Goal: Task Accomplishment & Management: Manage account settings

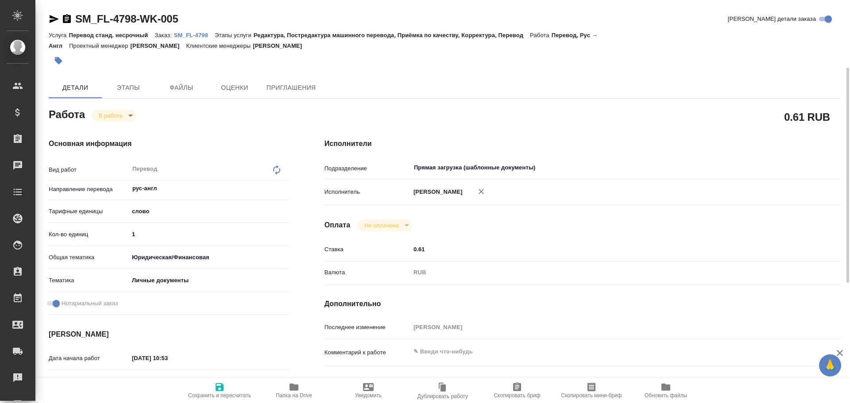
scroll to position [88, 0]
type textarea "x"
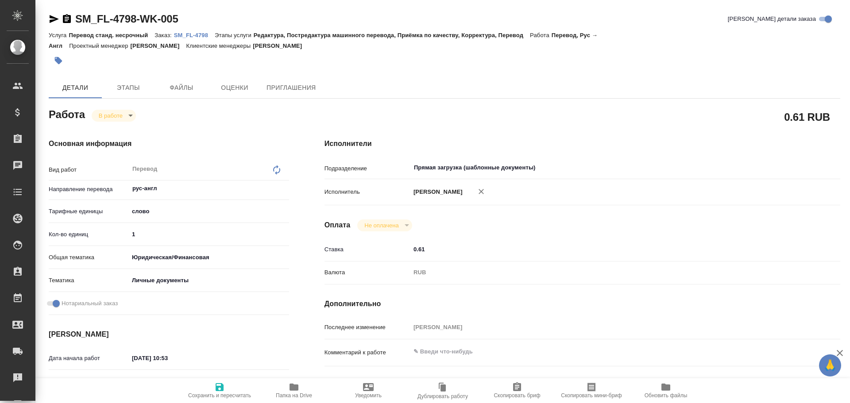
type textarea "x"
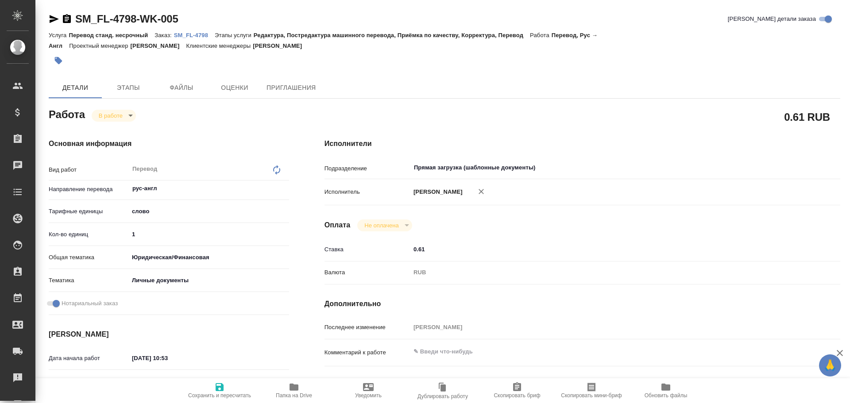
type textarea "x"
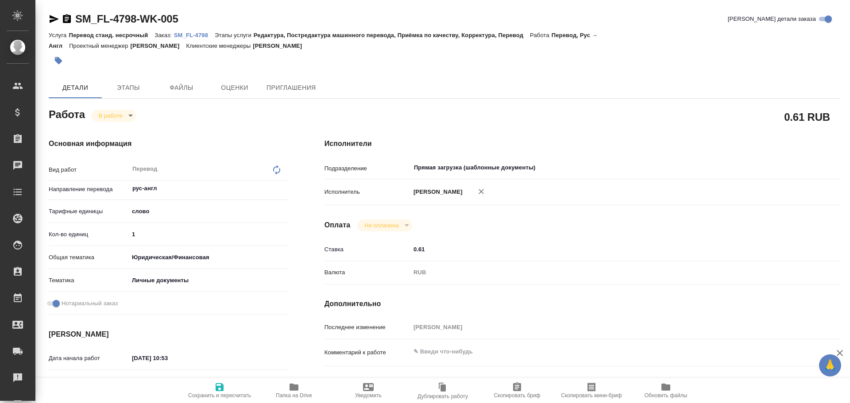
type textarea "x"
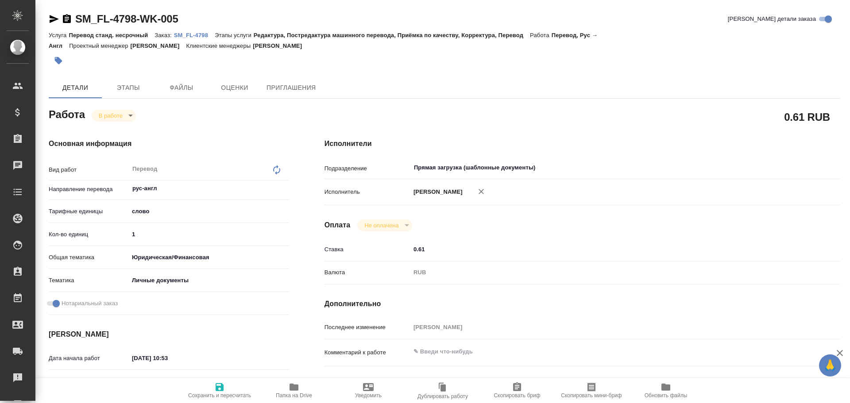
type textarea "x"
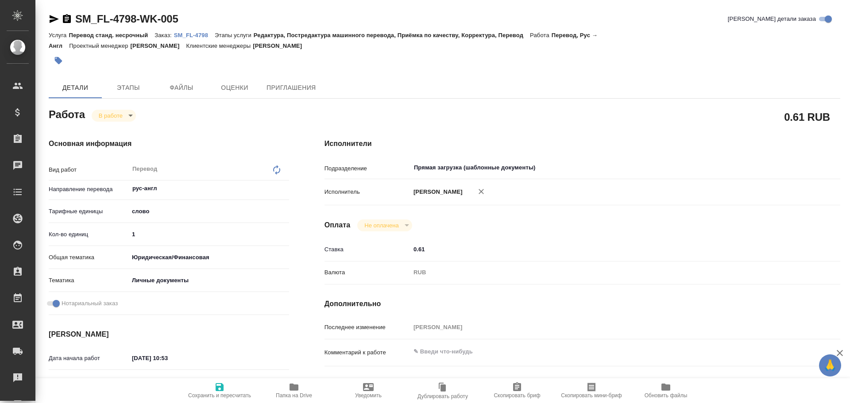
type textarea "x"
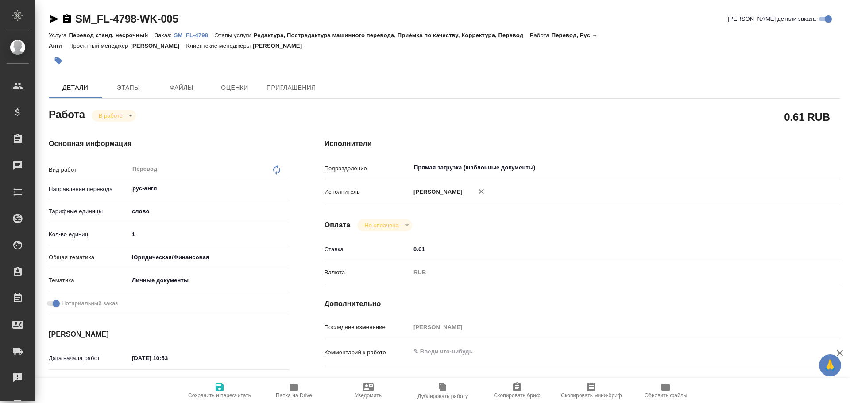
type textarea "x"
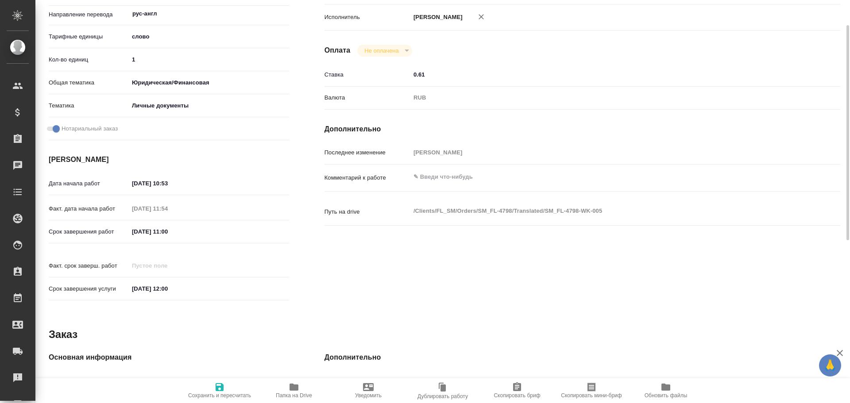
scroll to position [131, 0]
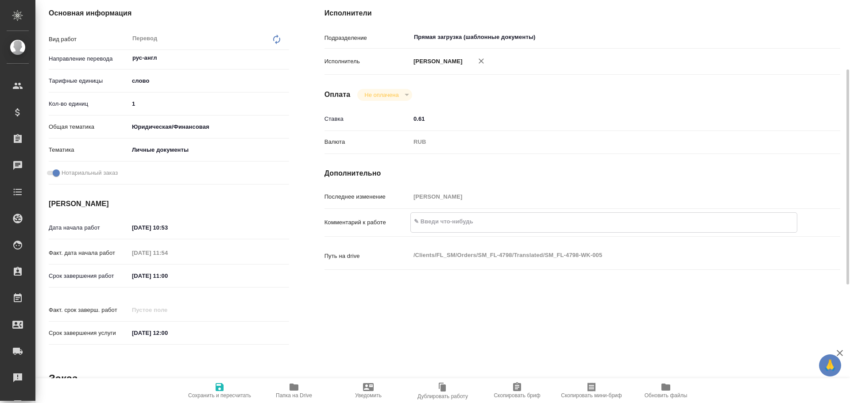
type textarea "x"
click at [423, 220] on textarea at bounding box center [604, 221] width 386 height 15
type textarea "x"
type textarea "С"
type textarea "x"
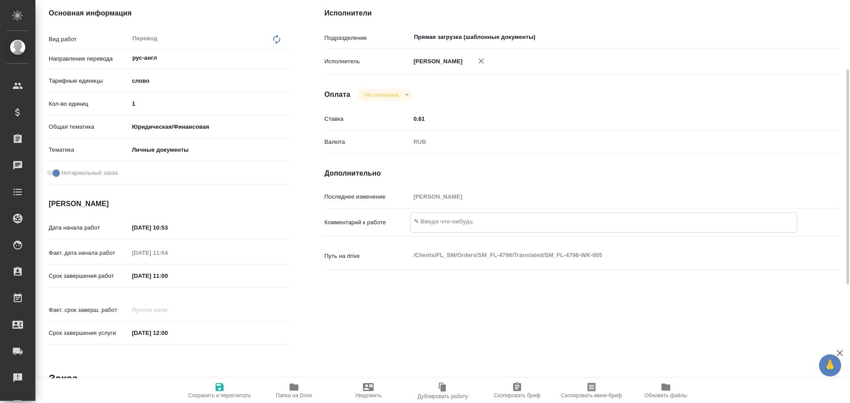
type textarea "x"
type textarea "СО"
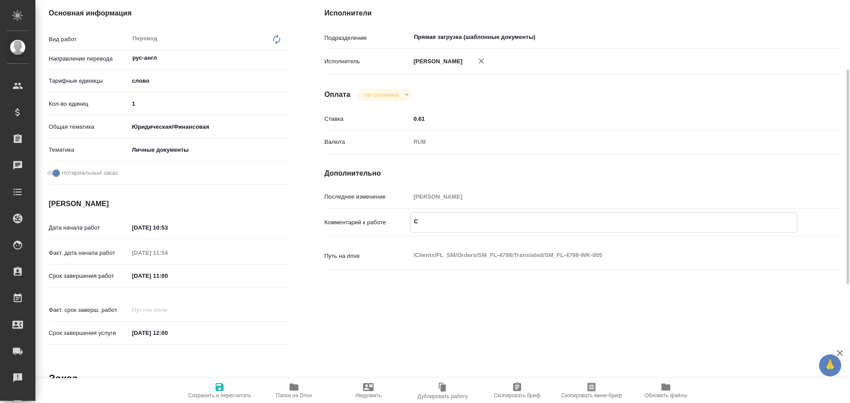
type textarea "x"
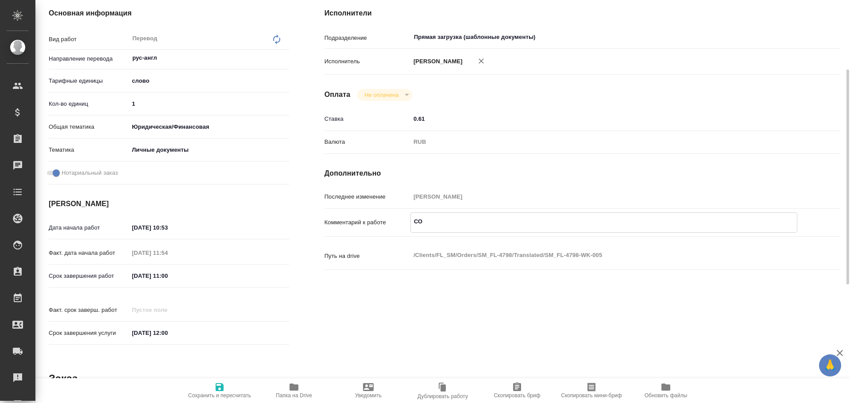
type textarea "СОР"
type textarea "x"
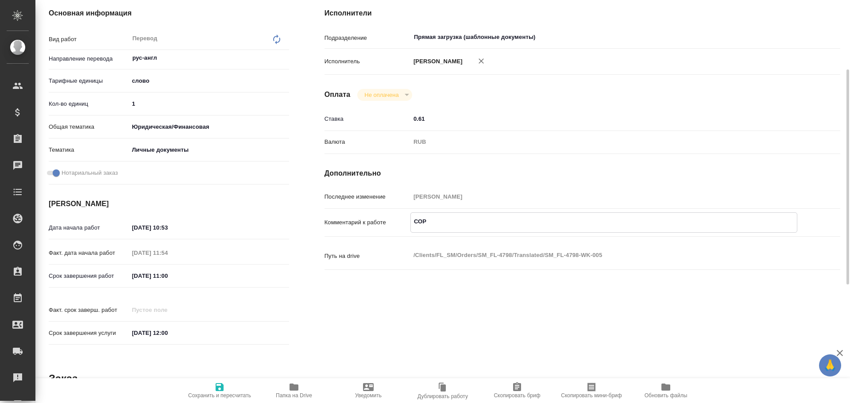
type textarea "x"
type textarea "СОР"
type textarea "x"
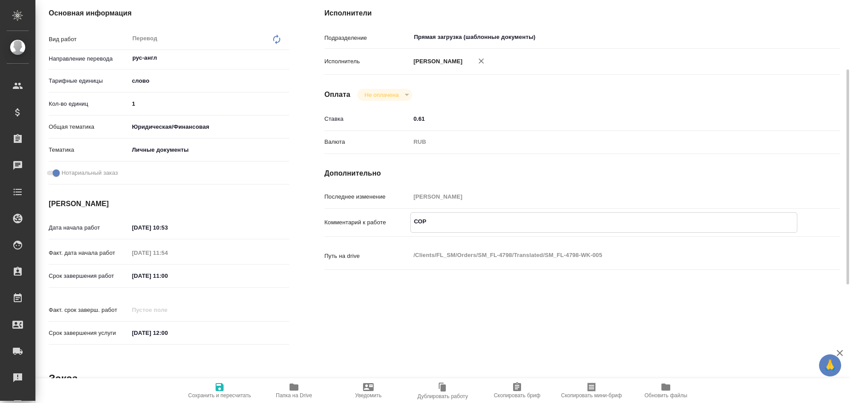
type textarea "x"
type textarea "СОР +"
type textarea "x"
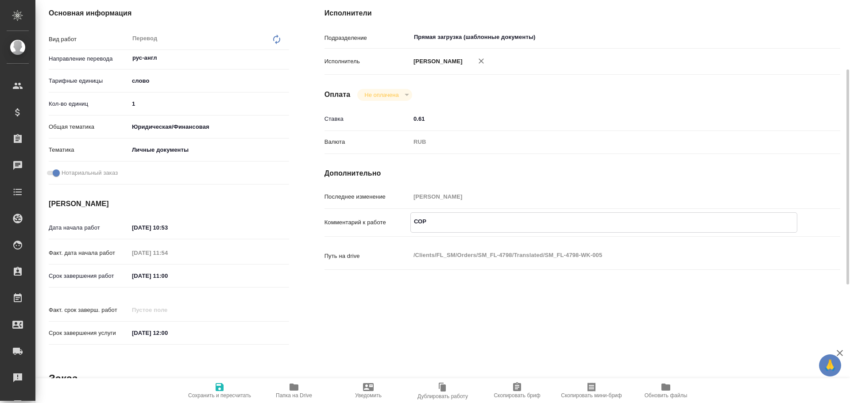
type textarea "x"
type textarea "СОР +"
type textarea "x"
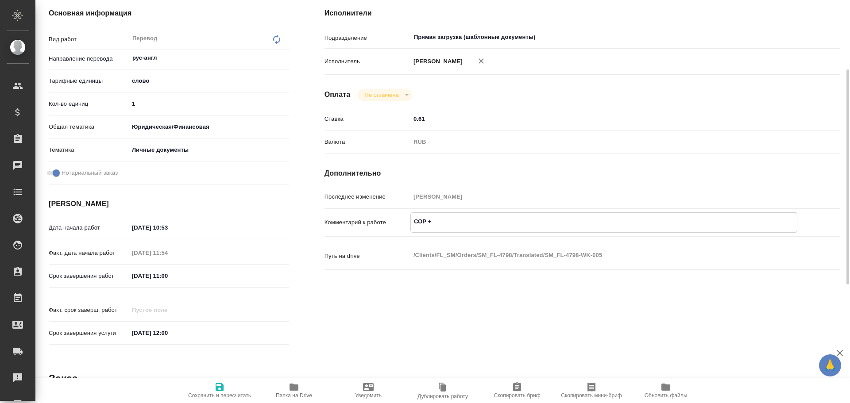
type textarea "x"
type textarea "СОР + а"
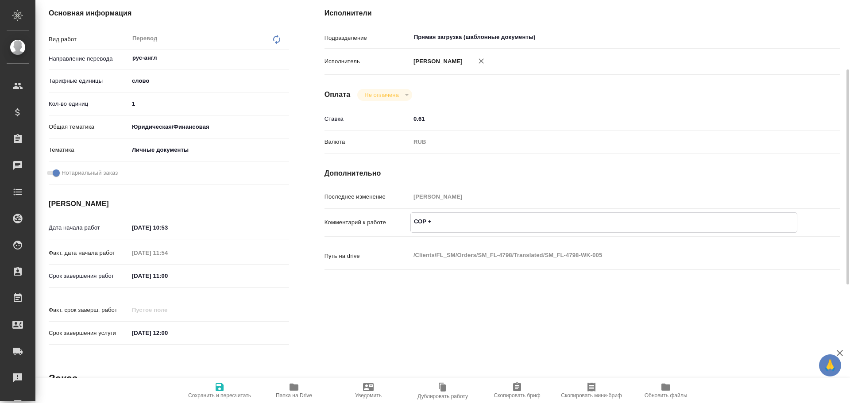
type textarea "x"
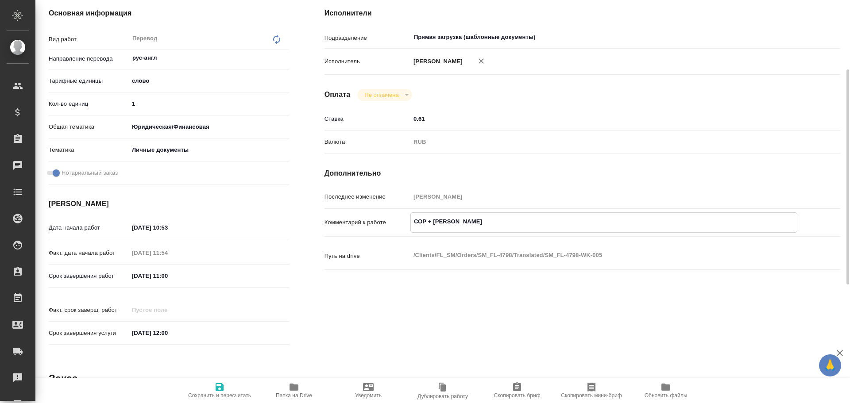
type textarea "СОР + ап"
type textarea "x"
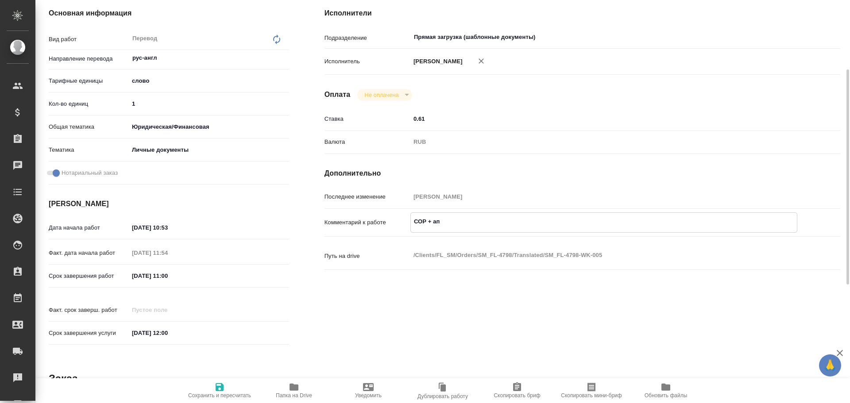
type textarea "x"
type textarea "СОР + апо"
type textarea "x"
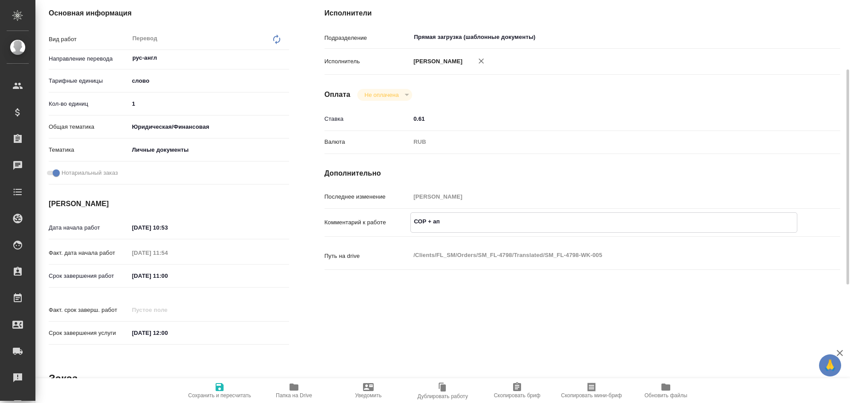
type textarea "x"
type textarea "СОР + апо"
type textarea "x"
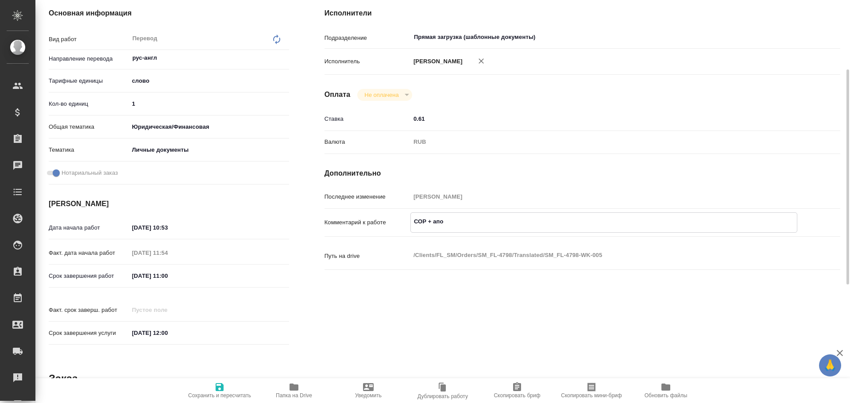
type textarea "x"
type textarea "СОР + апо +"
type textarea "x"
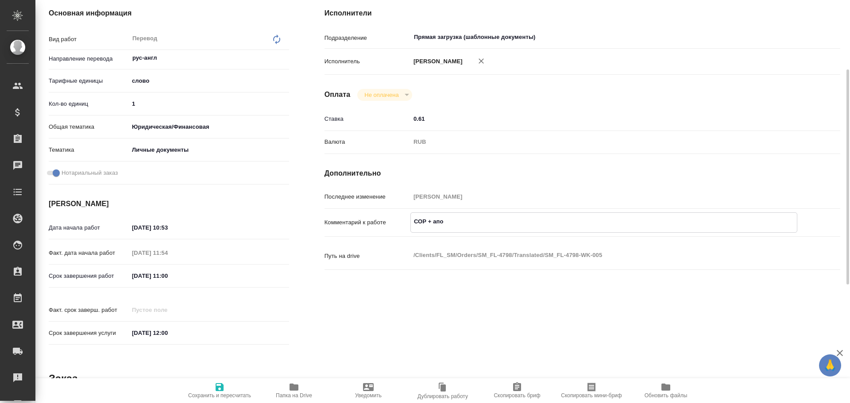
type textarea "x"
type textarea "СОР + апо +"
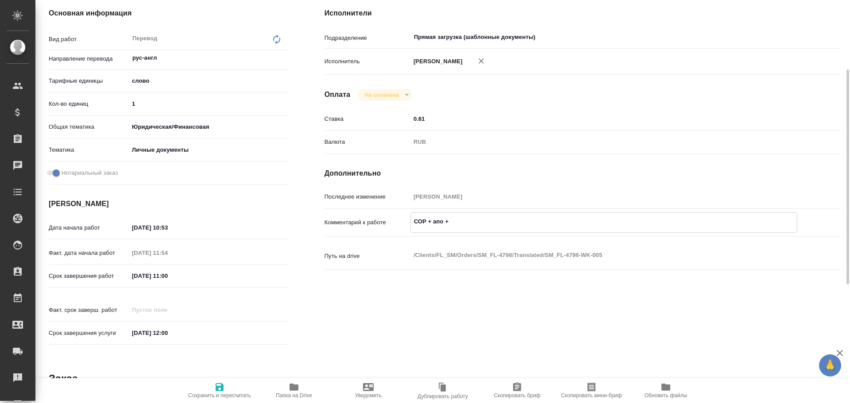
type textarea "x"
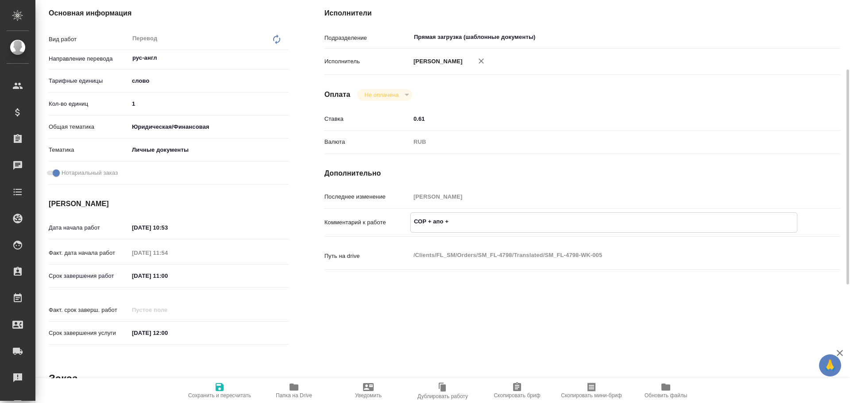
type textarea "СОР + апо + у"
type textarea "x"
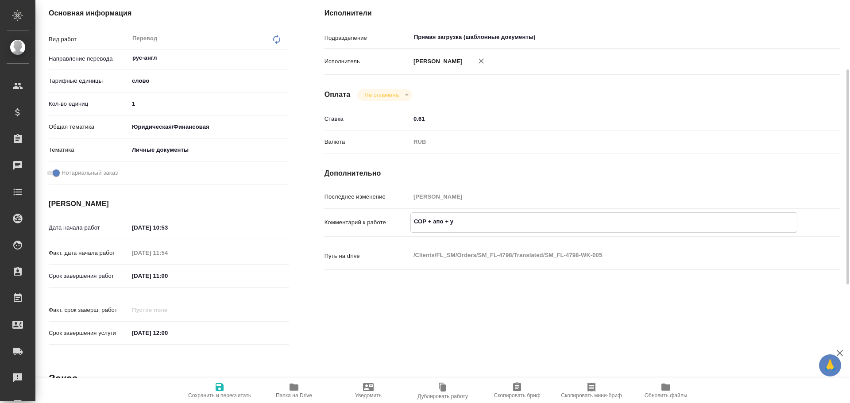
type textarea "x"
type textarea "СОР + апо + уд"
type textarea "x"
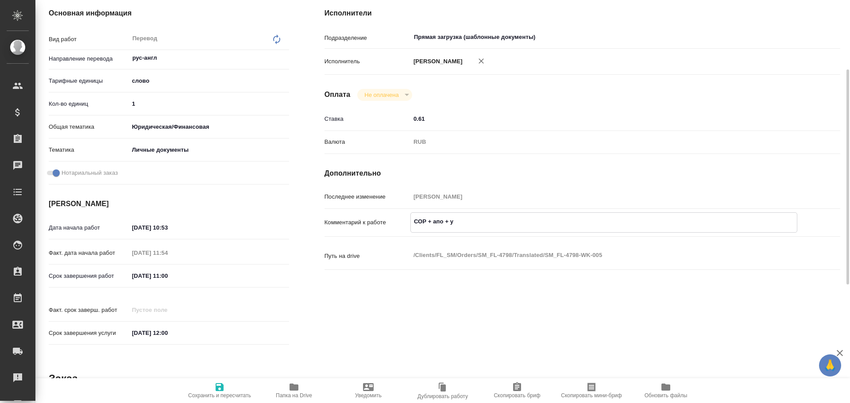
type textarea "x"
type textarea "СОР + апо + удо"
type textarea "x"
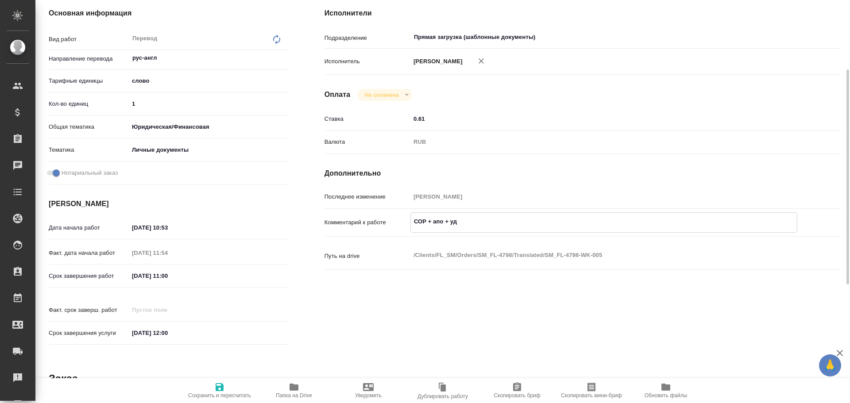
type textarea "x"
type textarea "СОР + апо + удо"
type textarea "x"
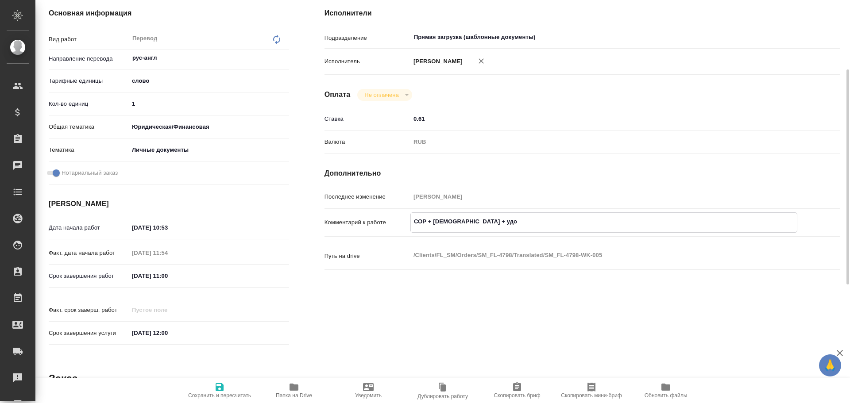
type textarea "x"
type textarea "СОР + апо + удо +"
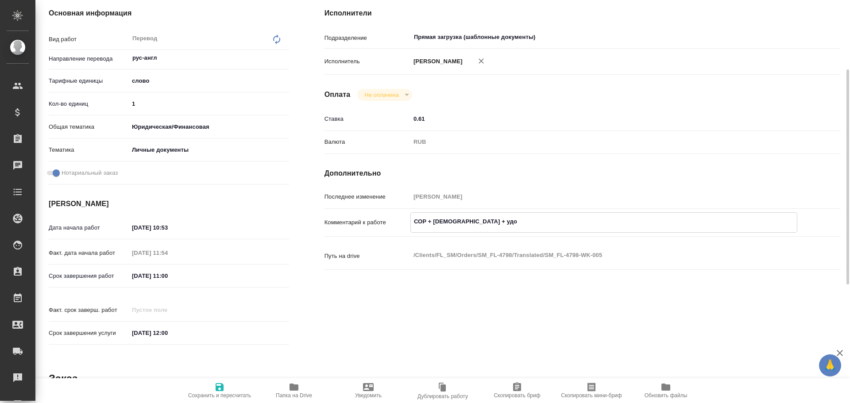
type textarea "x"
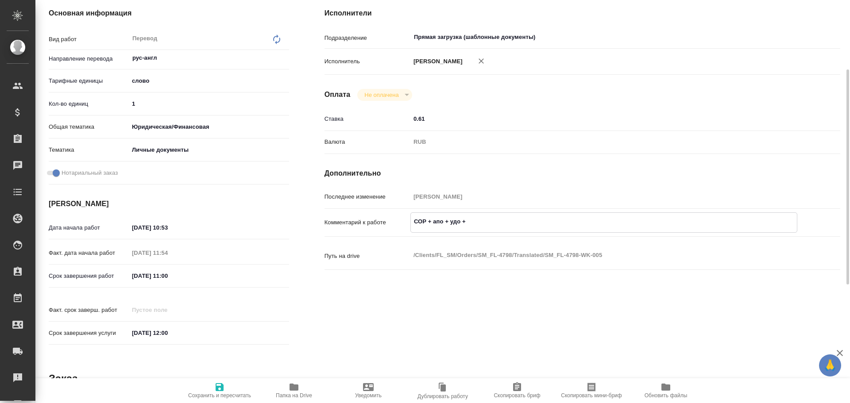
type textarea "СОР + апо + удо +"
type textarea "x"
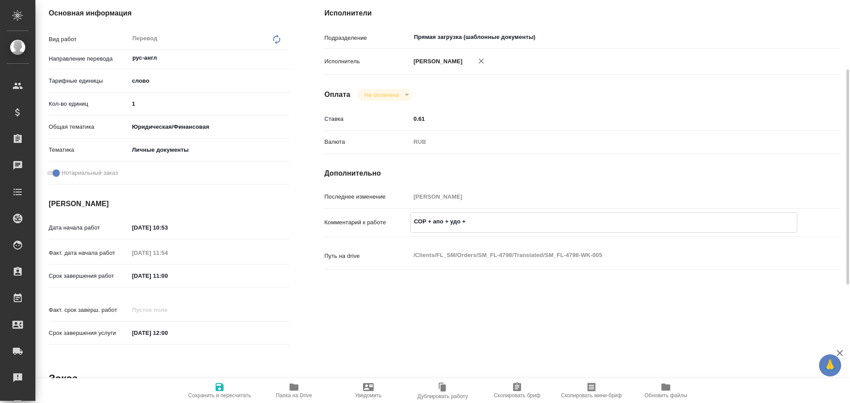
type textarea "x"
type textarea "СОР + апо + удо + 3"
type textarea "x"
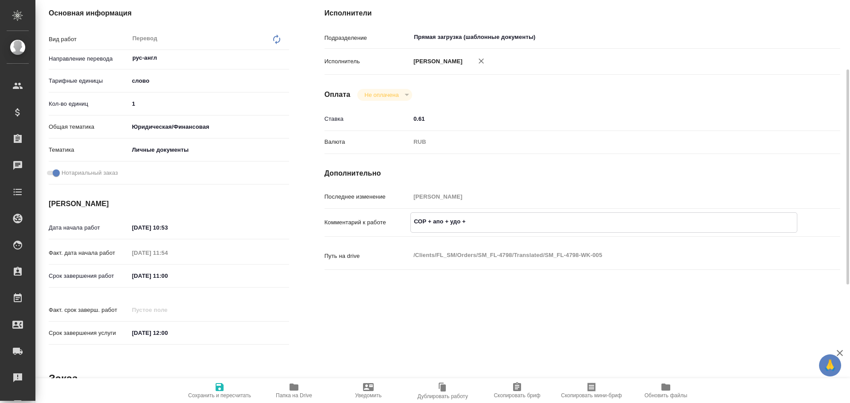
type textarea "x"
type textarea "СОР + апо + удо + 3"
type textarea "x"
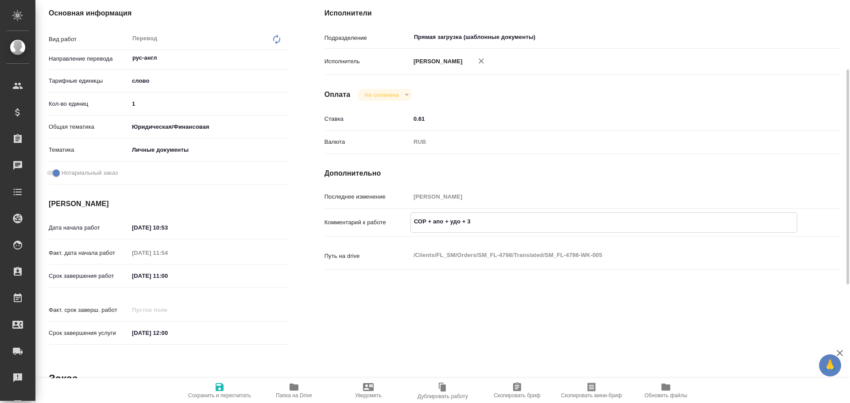
type textarea "x"
type textarea "СОР + апо + удо + 3 ш"
type textarea "x"
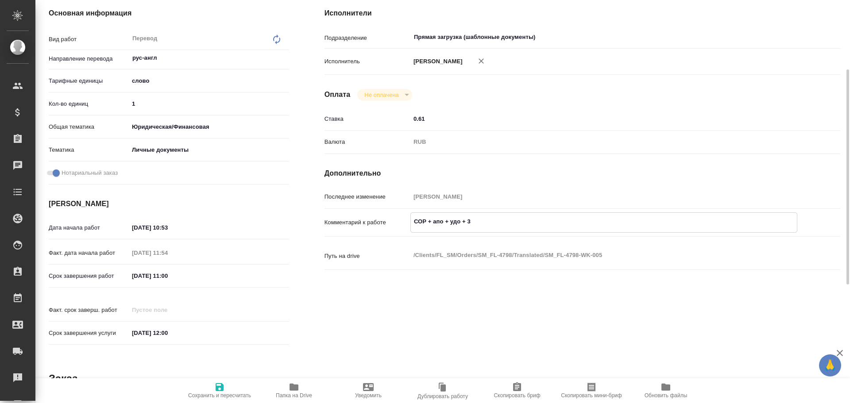
type textarea "x"
type textarea "СОР + апо + удо + 3 шт"
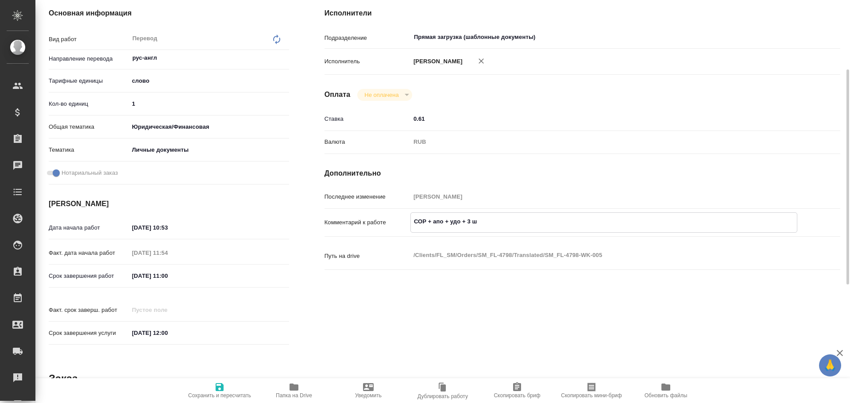
type textarea "x"
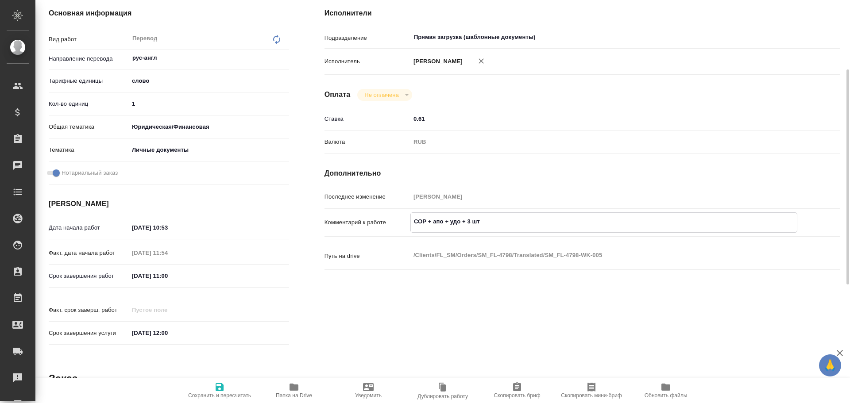
type textarea "СОР + апо + удо + 3 шта"
type textarea "x"
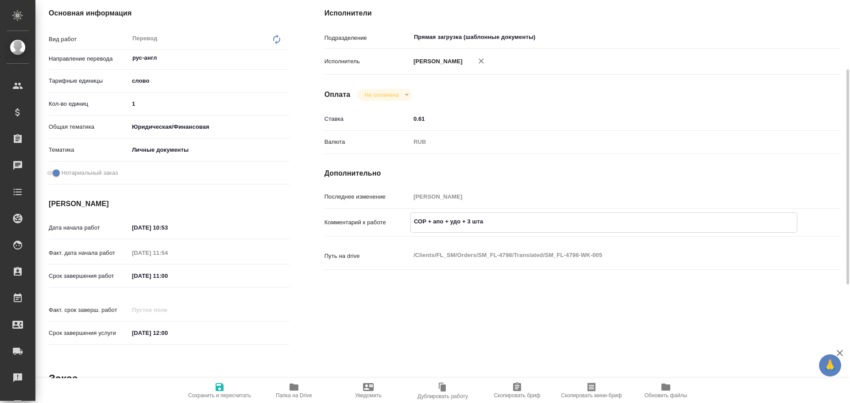
type textarea "x"
type textarea "СОР + апо + удо + 3 штам"
type textarea "x"
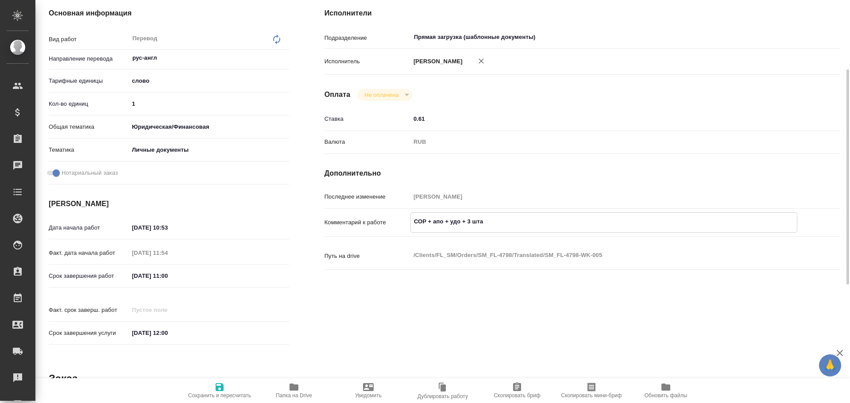
type textarea "x"
type textarea "СОР + апо + удо + 3 штамп"
type textarea "x"
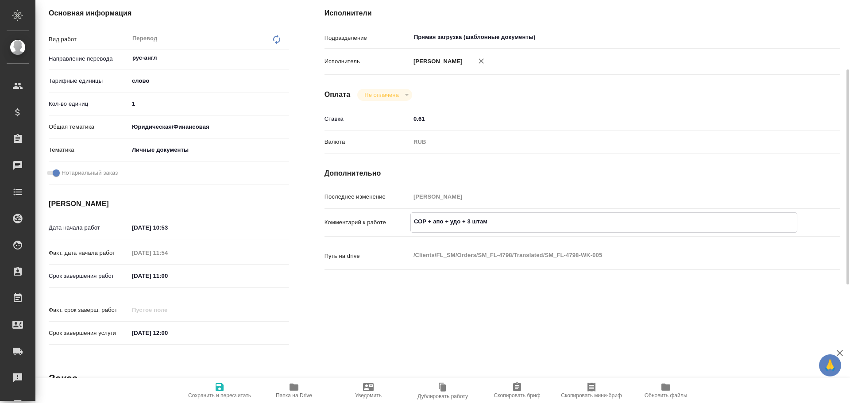
type textarea "x"
type textarea "СОР + апо + удо + 3 штампа"
type textarea "x"
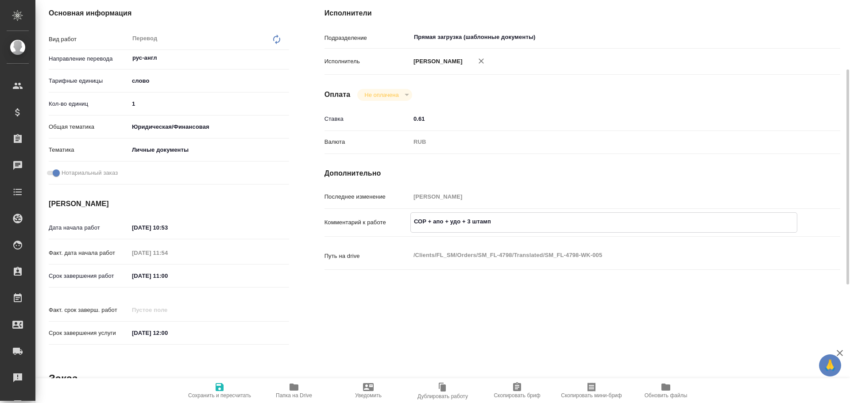
type textarea "x"
type textarea "СОР + апо + удо + 3 штампа"
type textarea "x"
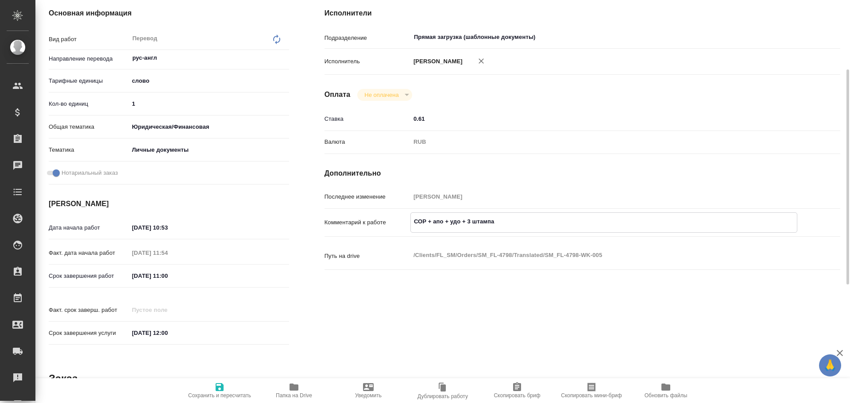
click at [216, 384] on icon "button" at bounding box center [219, 387] width 8 height 8
type textarea "x"
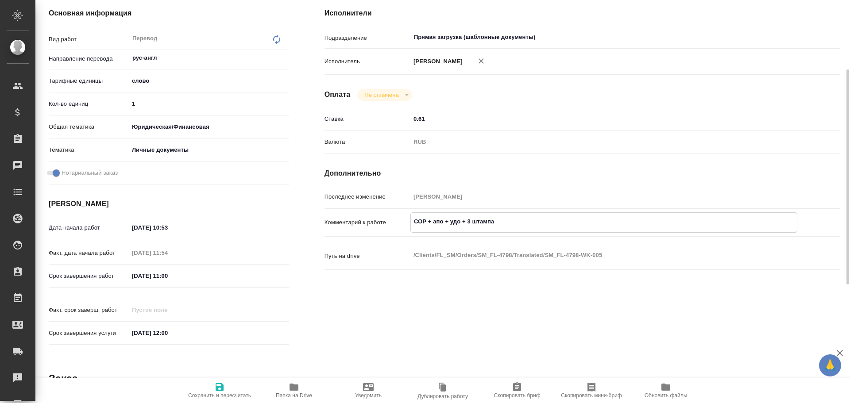
type textarea "x"
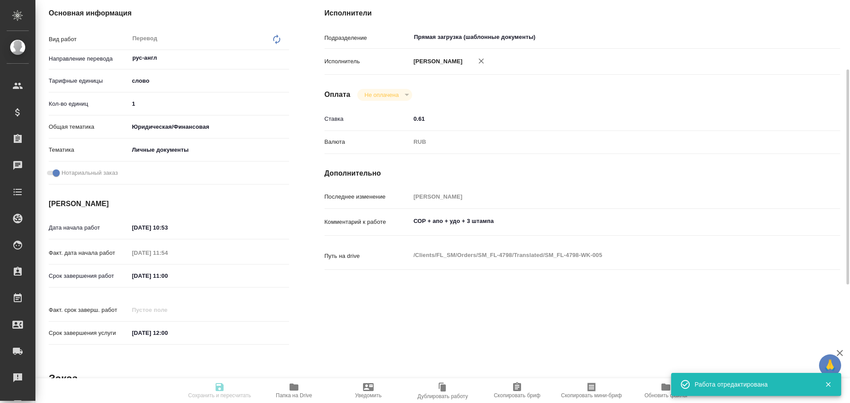
type textarea "x"
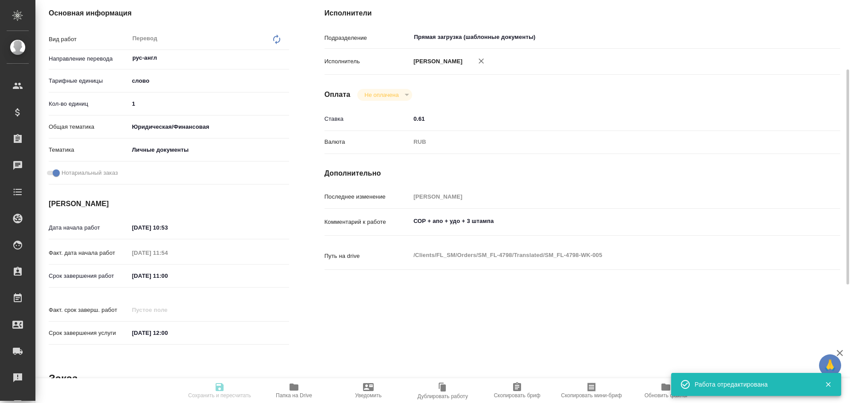
type input "inProgress"
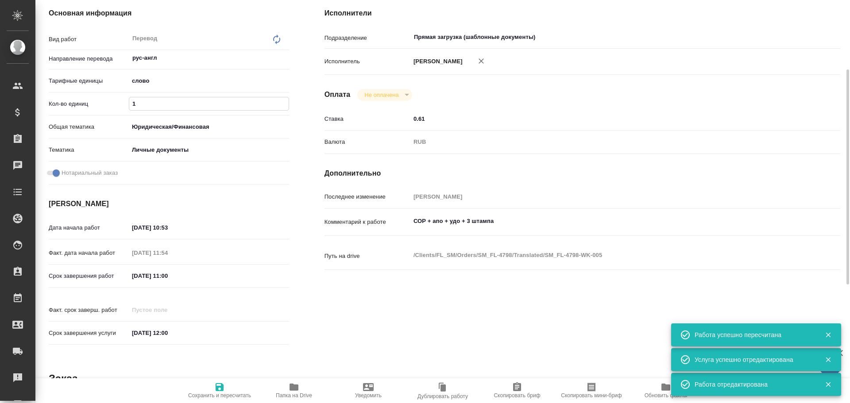
drag, startPoint x: 145, startPoint y: 108, endPoint x: 87, endPoint y: 105, distance: 58.5
click at [87, 105] on div "Кол-во единиц 1" at bounding box center [169, 103] width 240 height 15
click at [216, 386] on icon "button" at bounding box center [219, 387] width 8 height 8
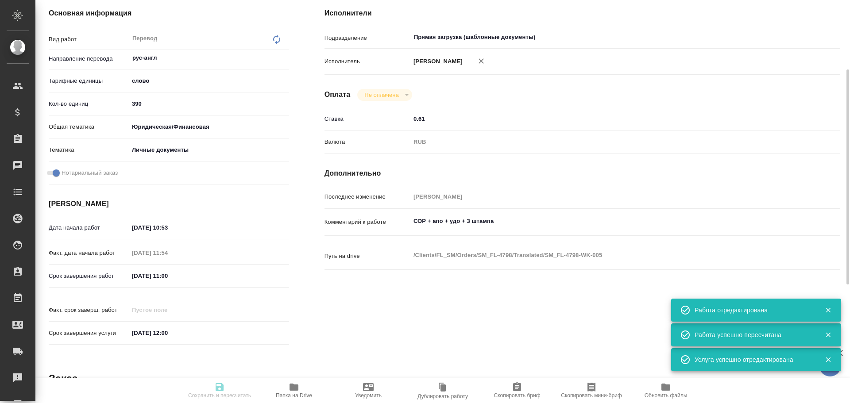
scroll to position [0, 0]
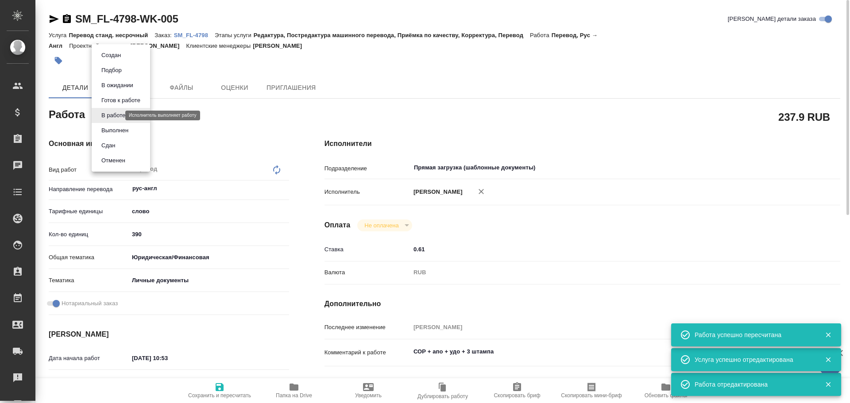
click at [104, 113] on body "🙏 .cls-1 fill:#fff; AWATERA Gusev Alexandr Клиенты Спецификации Заказы 0 Чаты T…" at bounding box center [425, 201] width 850 height 403
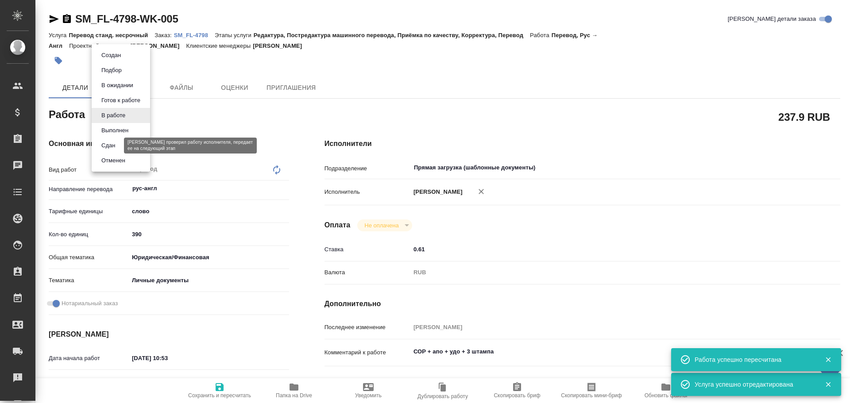
click at [110, 144] on button "Сдан" at bounding box center [108, 146] width 19 height 10
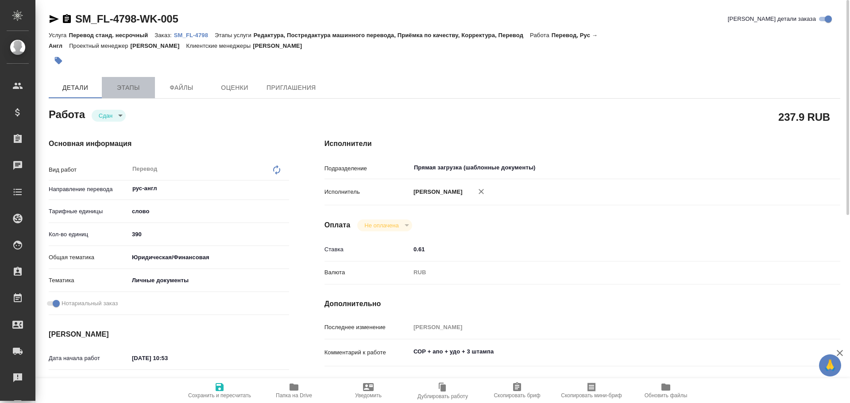
click at [115, 88] on span "Этапы" at bounding box center [128, 87] width 42 height 11
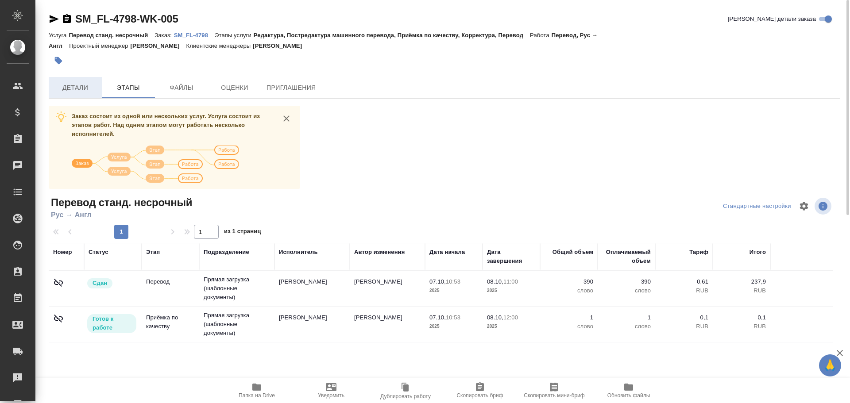
click at [77, 88] on span "Детали" at bounding box center [75, 87] width 42 height 11
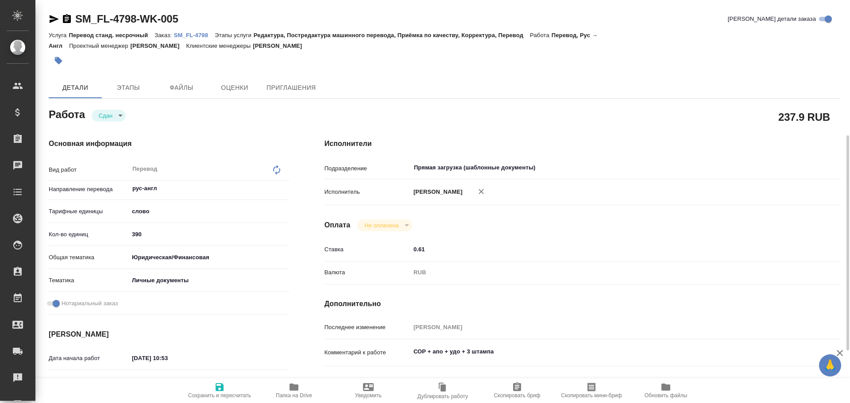
scroll to position [221, 0]
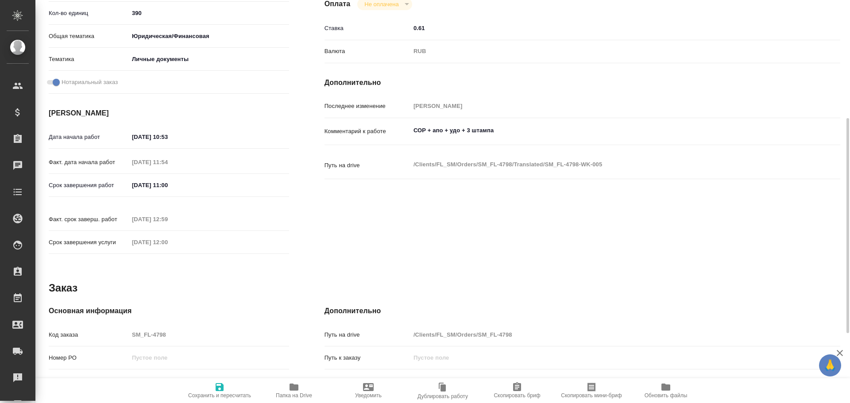
click at [104, 327] on div "Код заказа SM_FL-4798" at bounding box center [169, 334] width 240 height 15
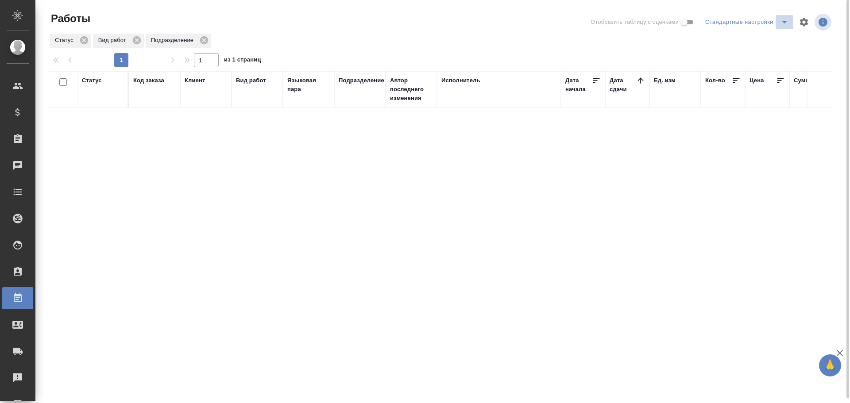
click at [783, 23] on icon "split button" at bounding box center [784, 22] width 11 height 11
click at [748, 41] on li "Мои, в работе" at bounding box center [748, 40] width 90 height 14
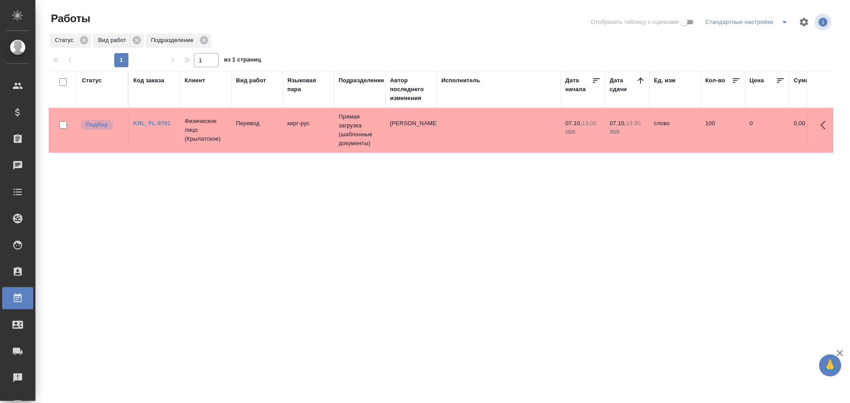
click at [242, 135] on td "Перевод" at bounding box center [256, 130] width 51 height 31
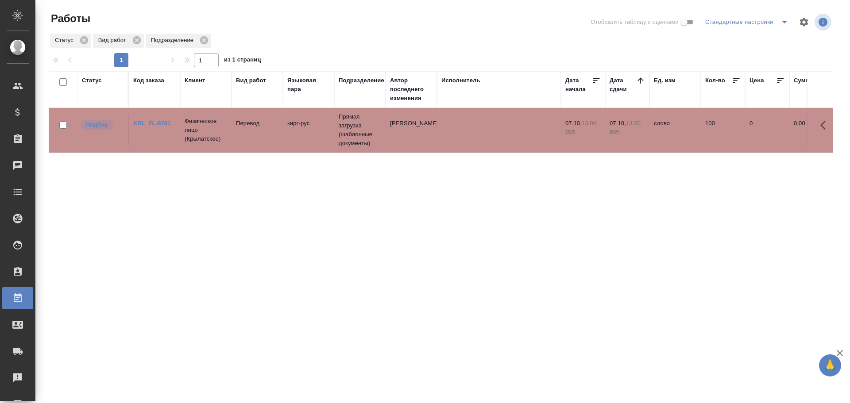
click at [242, 135] on td "Перевод" at bounding box center [256, 130] width 51 height 31
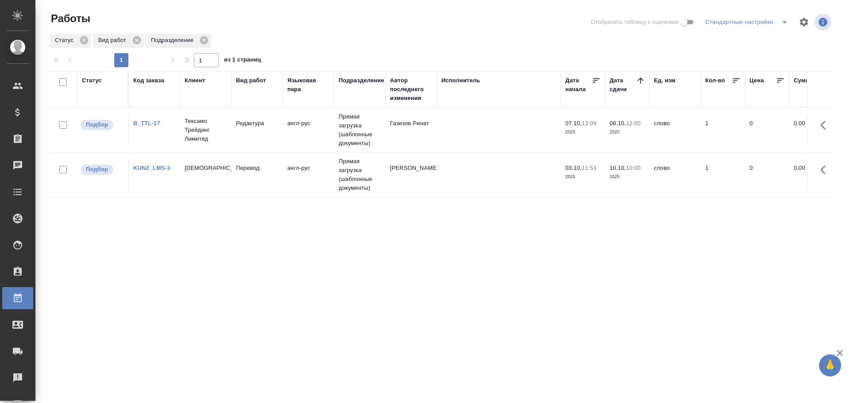
click at [251, 179] on td "Перевод" at bounding box center [256, 174] width 51 height 31
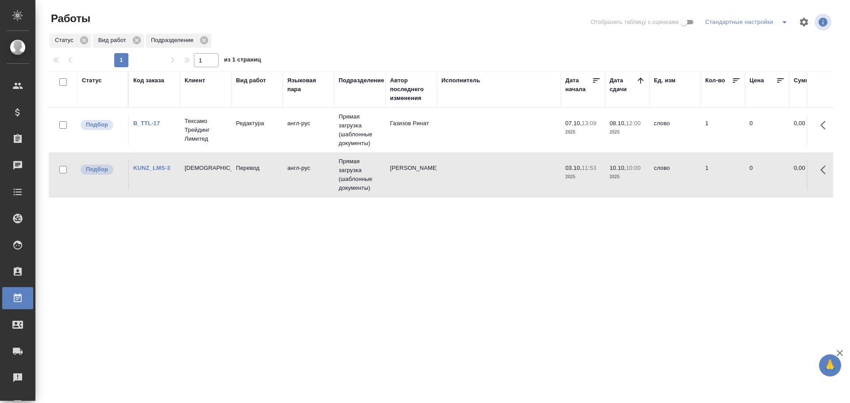
click at [251, 179] on td "Перевод" at bounding box center [256, 174] width 51 height 31
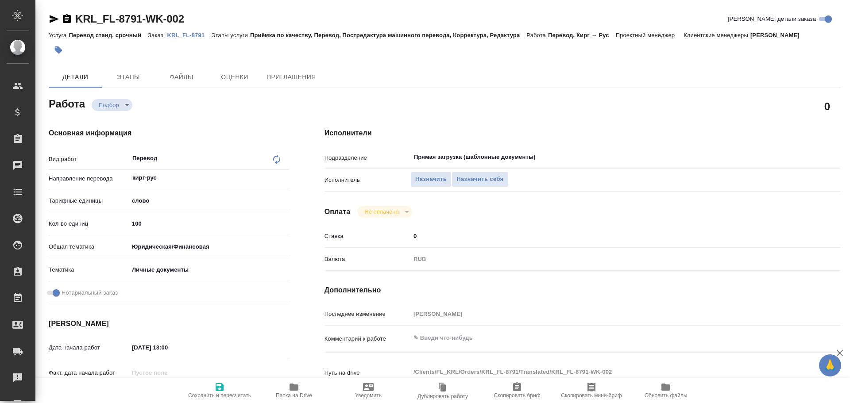
scroll to position [341, 0]
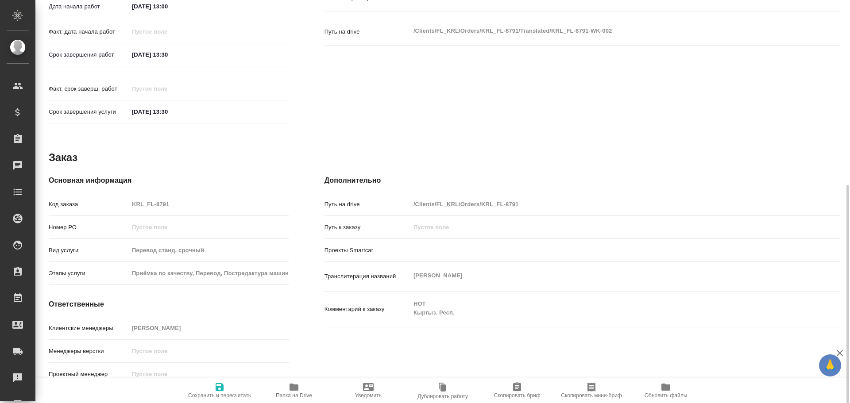
type textarea "x"
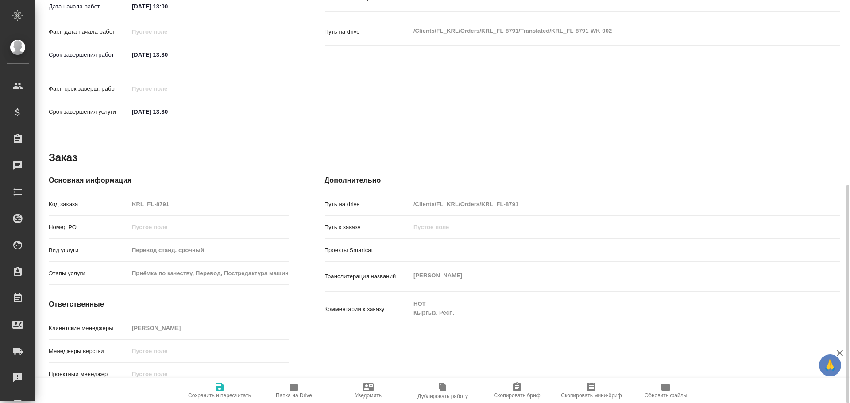
type textarea "x"
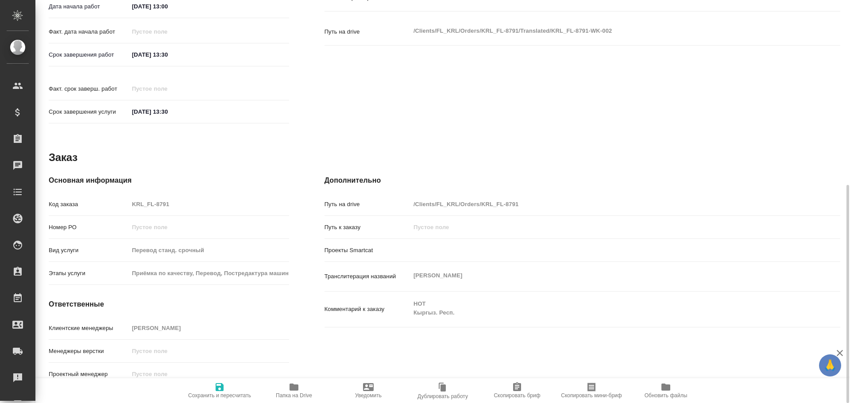
type textarea "x"
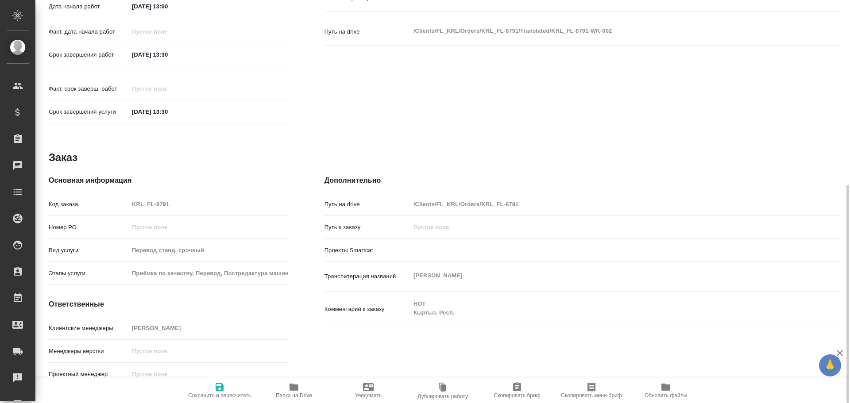
click at [294, 392] on icon "button" at bounding box center [293, 387] width 11 height 11
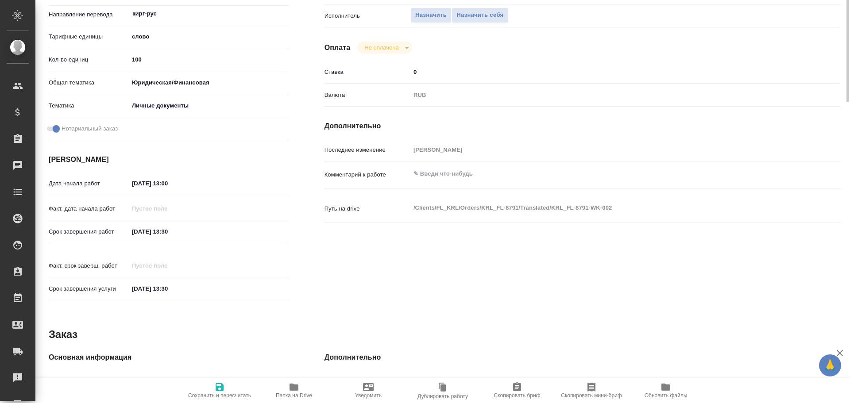
scroll to position [31, 0]
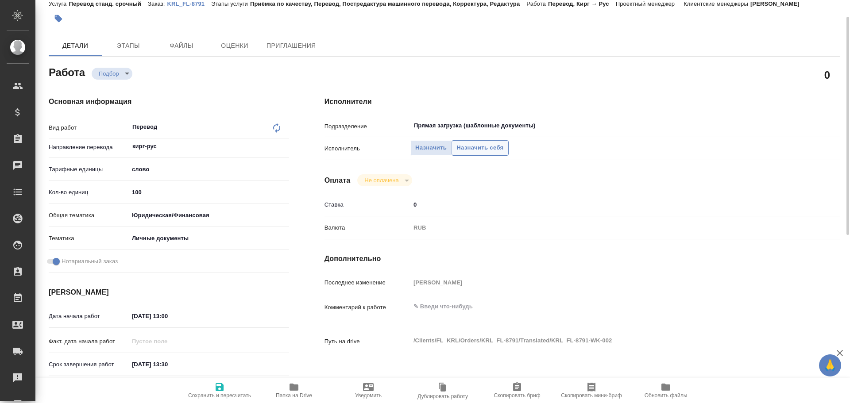
click at [477, 148] on span "Назначить себя" at bounding box center [479, 148] width 47 height 10
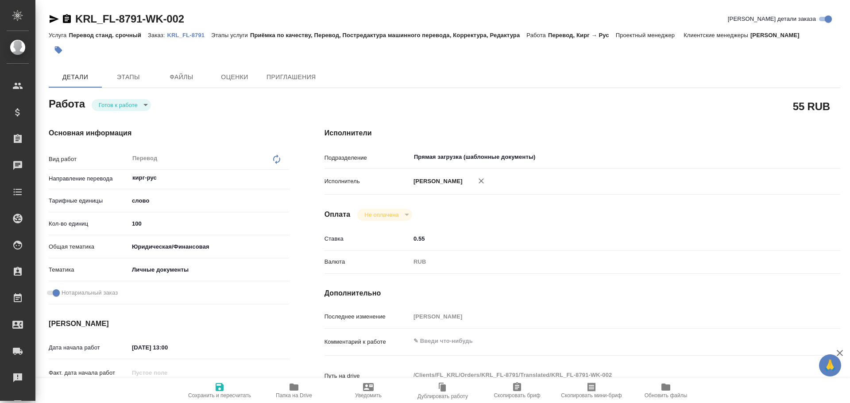
type textarea "x"
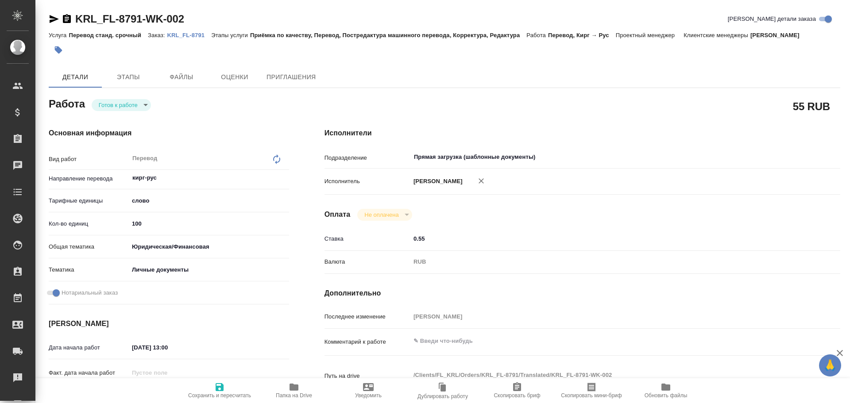
type textarea "x"
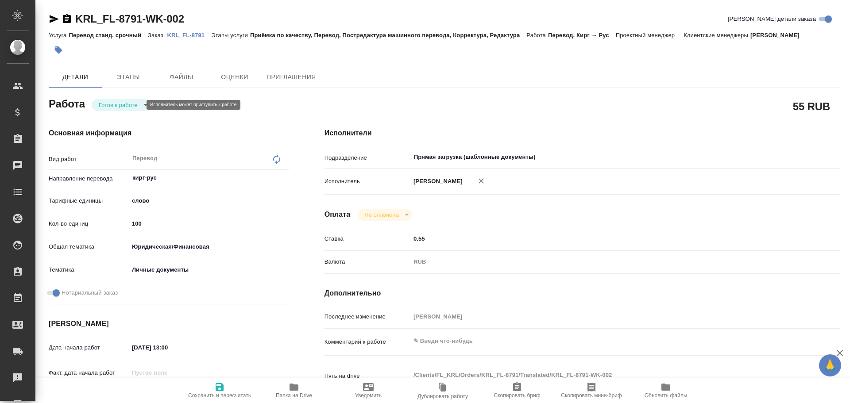
click at [114, 104] on body "🙏 .cls-1 fill:#fff; AWATERA Gusev Alexandr Клиенты Спецификации Заказы Чаты Tod…" at bounding box center [425, 201] width 850 height 403
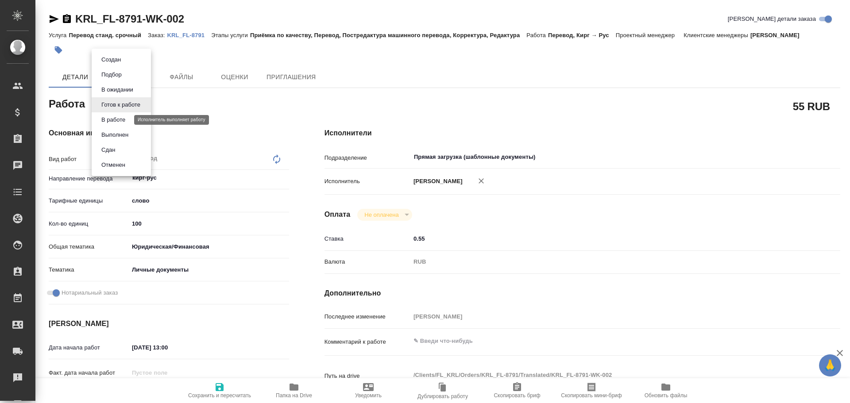
type textarea "x"
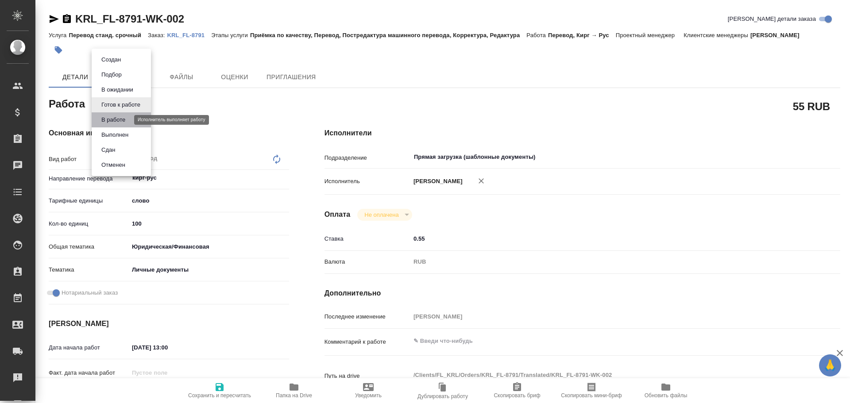
click at [110, 121] on button "В работе" at bounding box center [113, 120] width 29 height 10
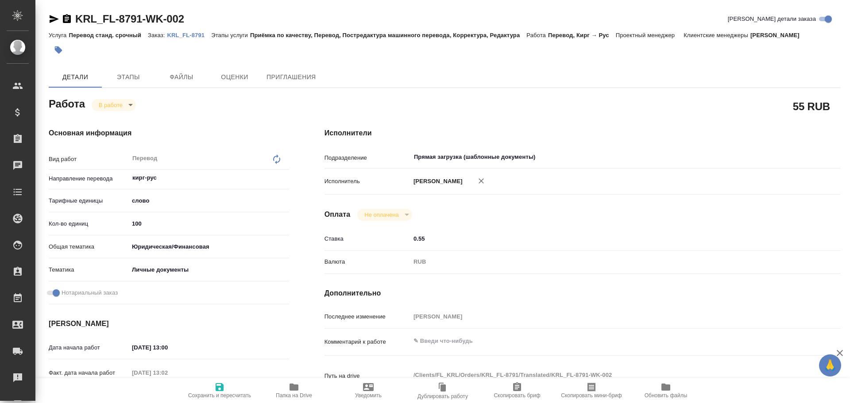
type textarea "x"
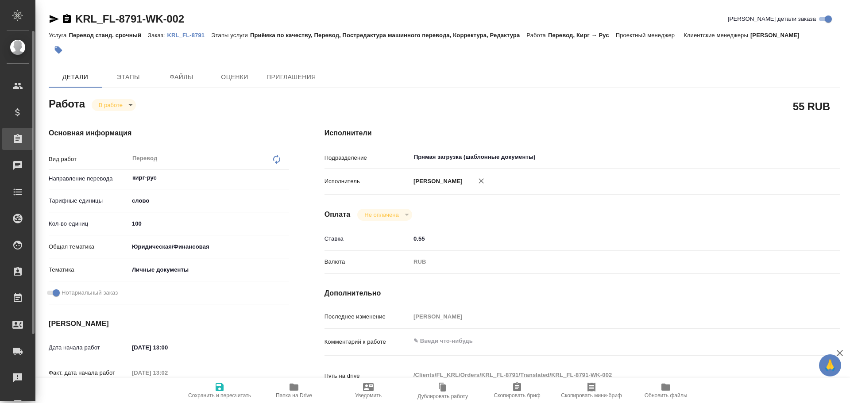
type textarea "x"
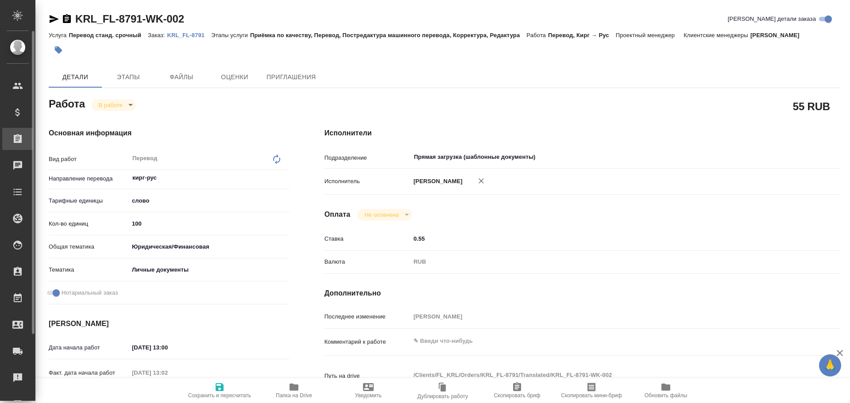
type textarea "x"
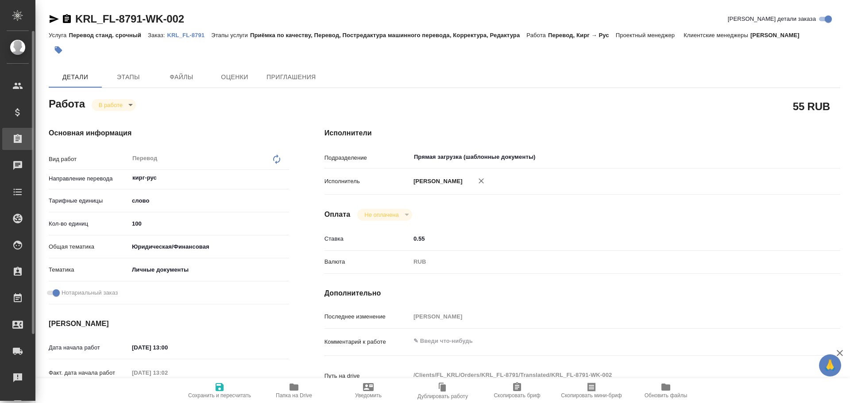
type textarea "x"
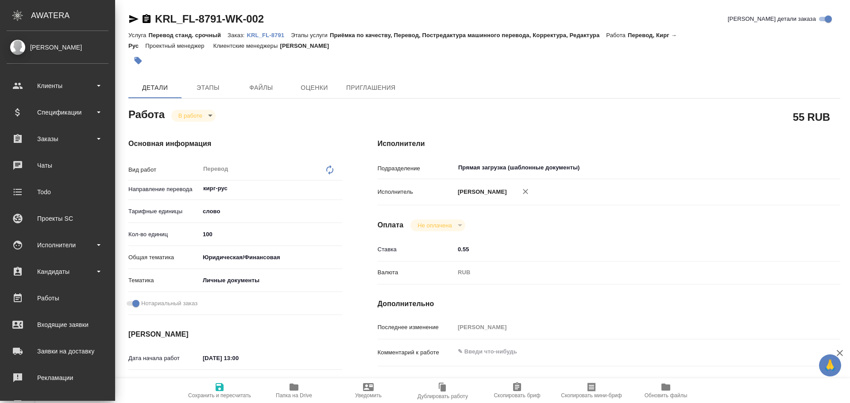
type textarea "x"
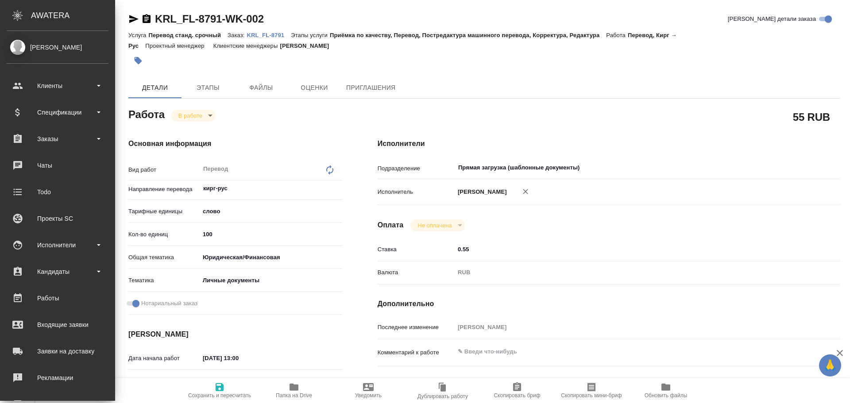
type textarea "x"
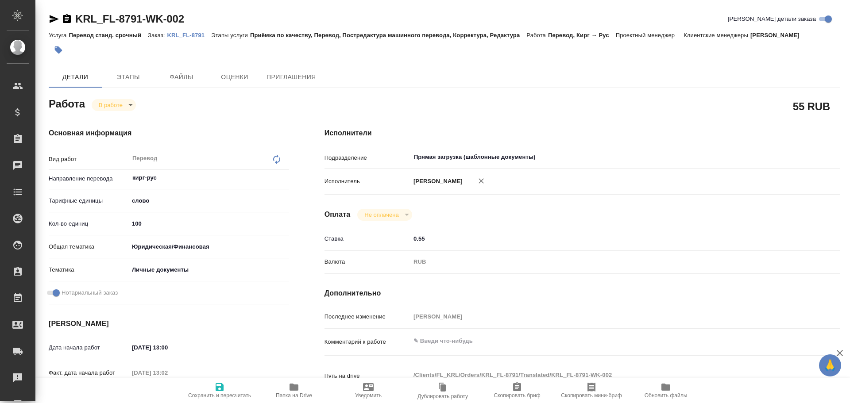
type textarea "x"
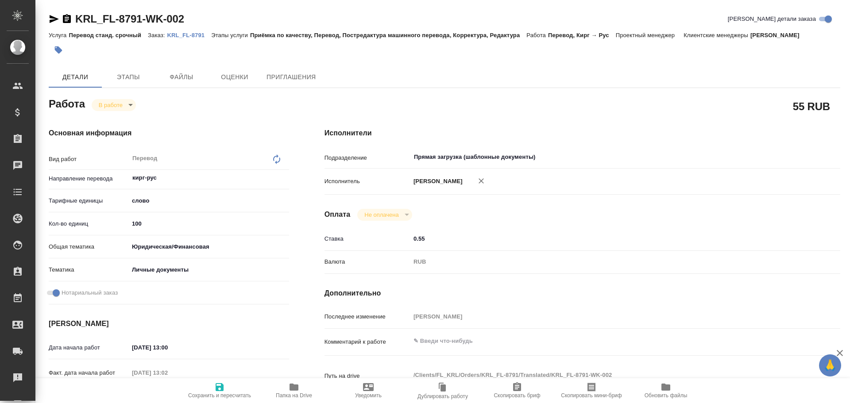
type textarea "x"
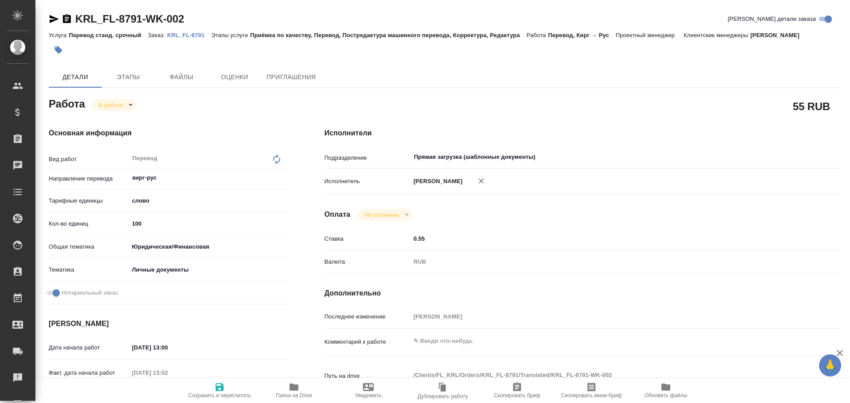
type textarea "x"
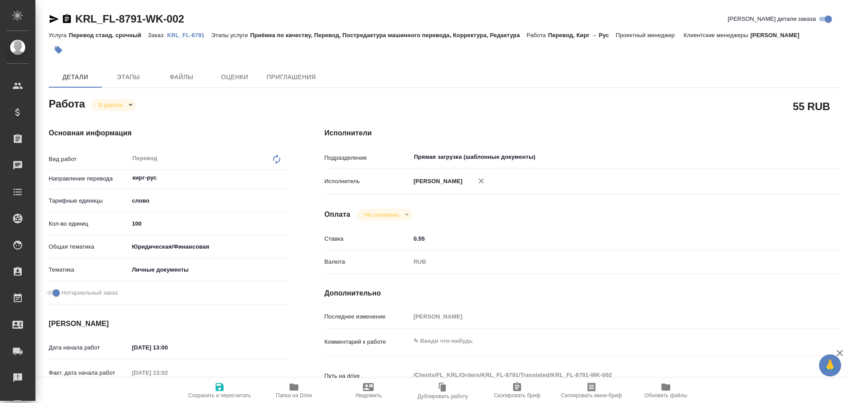
type textarea "x"
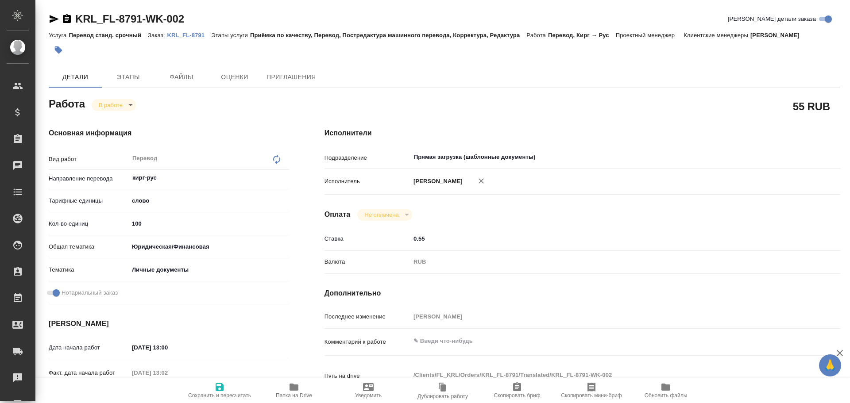
type textarea "x"
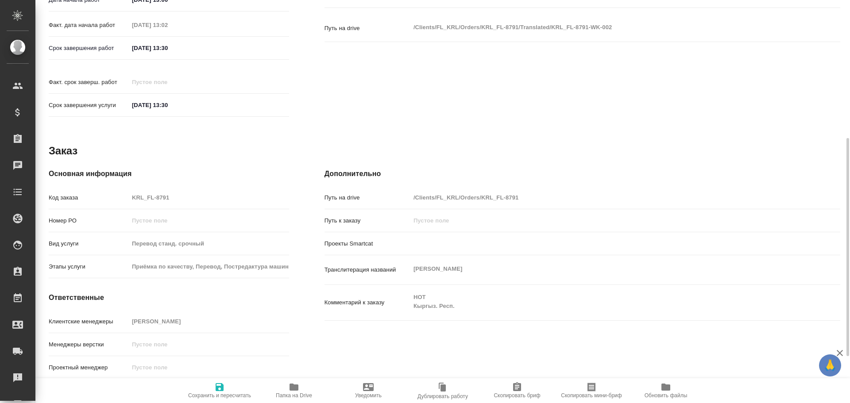
scroll to position [371, 0]
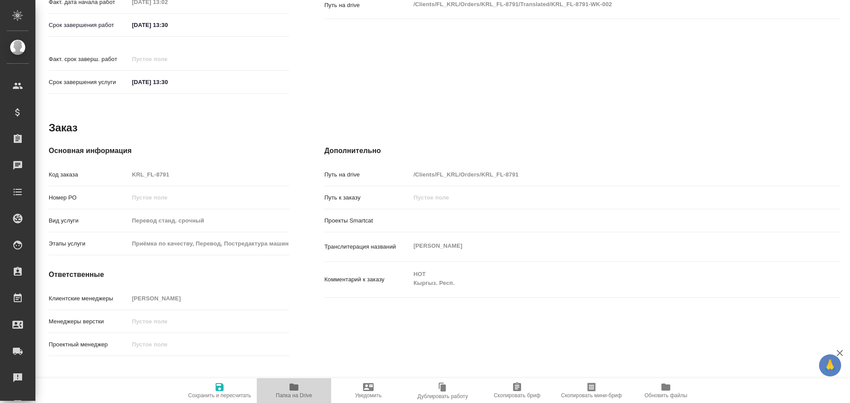
click at [300, 388] on span "Папка на Drive" at bounding box center [294, 390] width 64 height 17
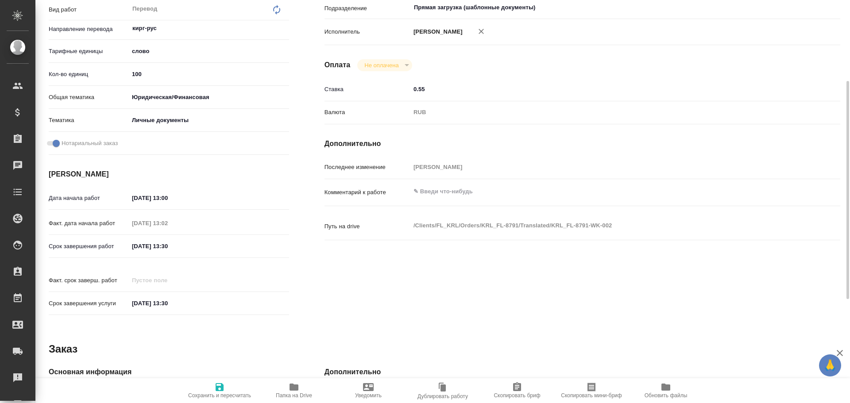
scroll to position [61, 0]
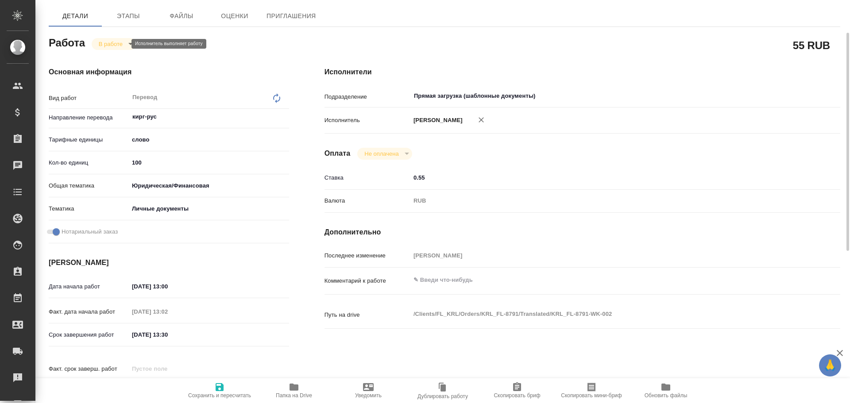
click at [113, 43] on body "🙏 .cls-1 fill:#fff; AWATERA Gusev Alexandr Клиенты Спецификации Заказы 0 Чаты T…" at bounding box center [425, 201] width 850 height 403
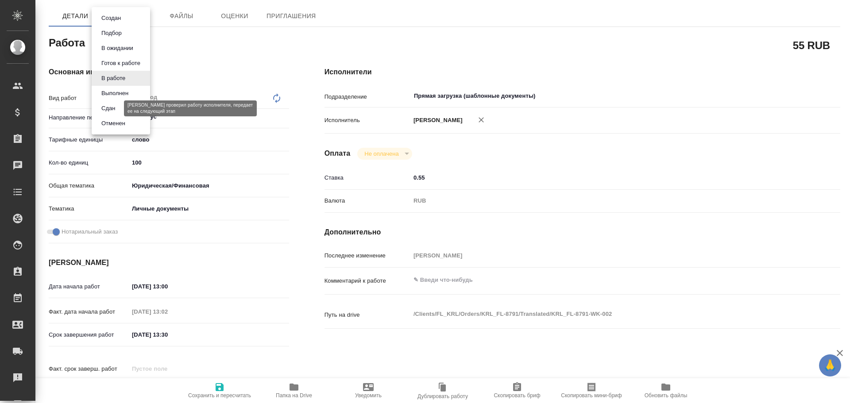
click at [111, 105] on button "Сдан" at bounding box center [108, 109] width 19 height 10
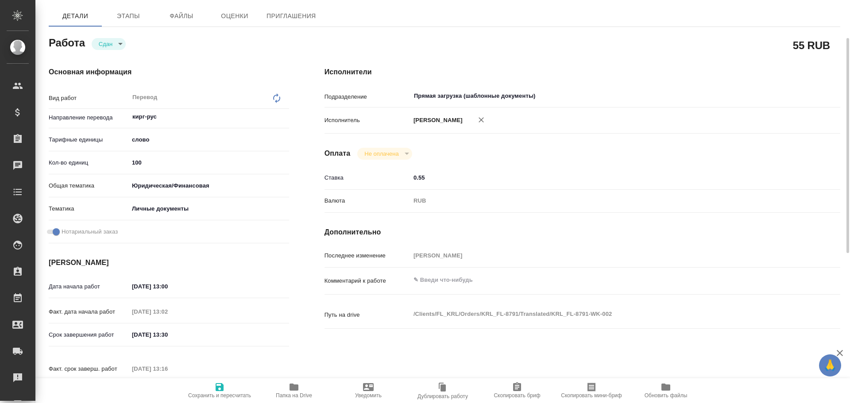
type textarea "x"
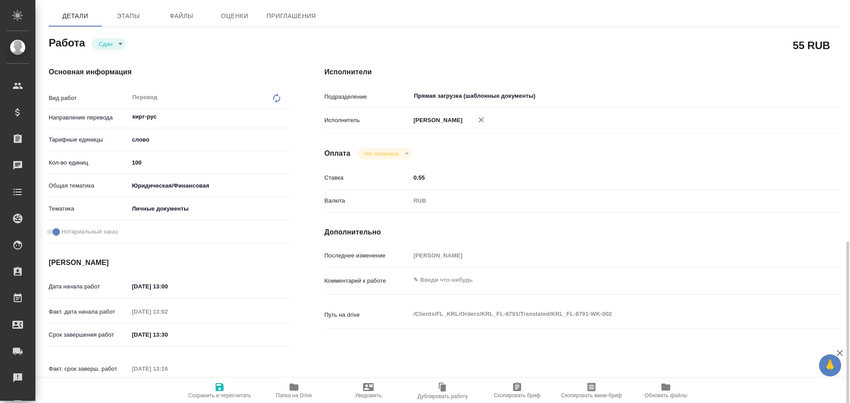
scroll to position [293, 0]
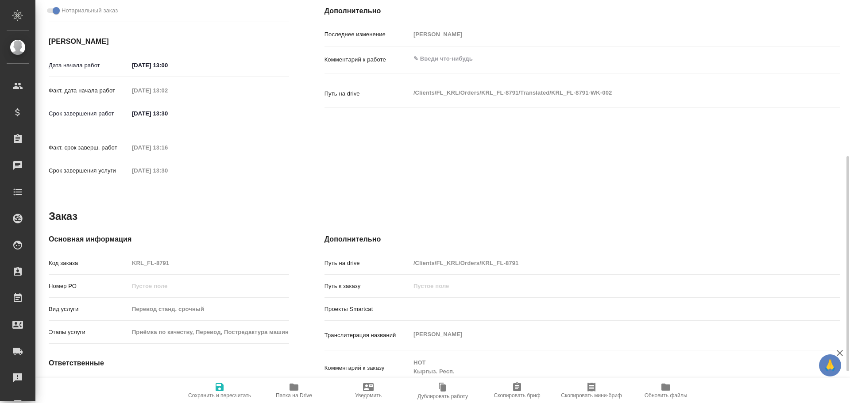
type textarea "x"
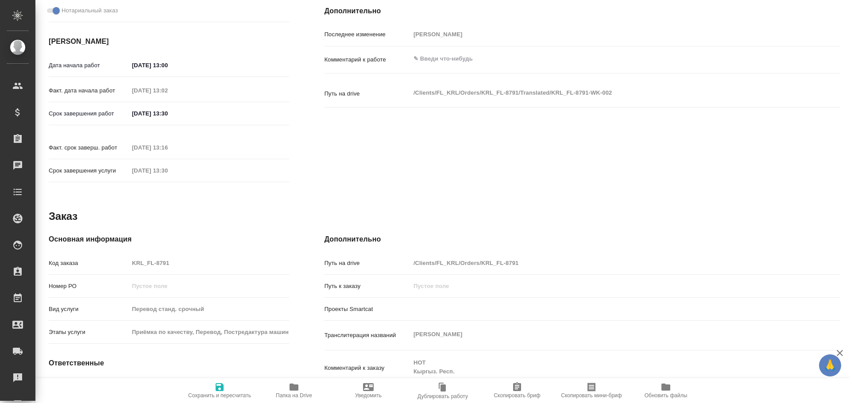
click at [111, 255] on div "Код заказа KRL_FL-8791" at bounding box center [169, 262] width 240 height 15
